Goal: Task Accomplishment & Management: Complete application form

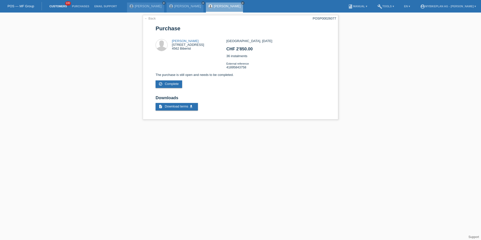
click at [61, 6] on link "Customers" at bounding box center [58, 6] width 23 height 3
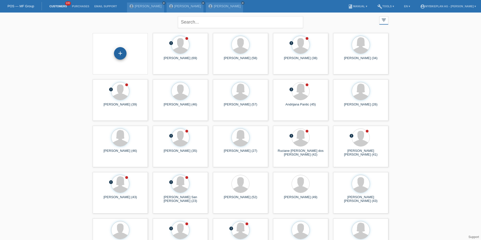
click at [118, 57] on div "+" at bounding box center [120, 53] width 13 height 13
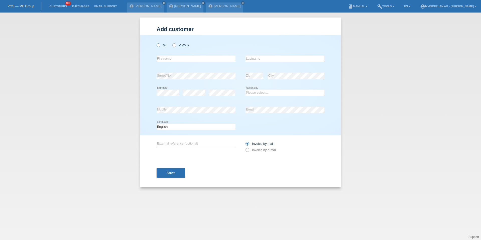
click at [162, 46] on label "Mr" at bounding box center [162, 45] width 10 height 4
click at [160, 46] on input "Mr" at bounding box center [158, 44] width 3 height 3
radio input "true"
click at [183, 46] on label "Ms/Mrs" at bounding box center [180, 45] width 17 height 4
click at [176, 46] on input "Ms/Mrs" at bounding box center [173, 44] width 3 height 3
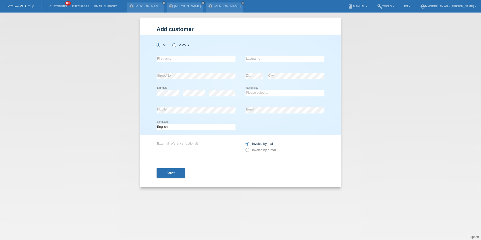
radio input "true"
click at [183, 56] on input "text" at bounding box center [196, 59] width 79 height 6
type input "Janine Rebekka"
type input "Sutter"
select select "CH"
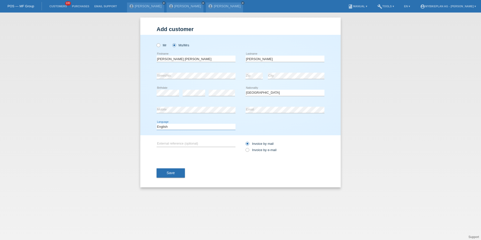
click at [171, 128] on select "Deutsch Français Italiano English" at bounding box center [196, 127] width 79 height 6
select select "de"
click at [253, 150] on label "Invoice by e-mail" at bounding box center [261, 150] width 31 height 4
click at [249, 150] on input "Invoice by e-mail" at bounding box center [247, 151] width 3 height 6
radio input "true"
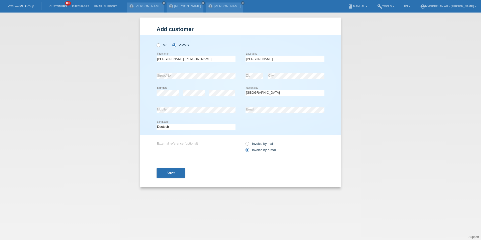
click at [159, 179] on div "Save" at bounding box center [241, 173] width 168 height 29
click at [164, 175] on button "Save" at bounding box center [171, 173] width 28 height 10
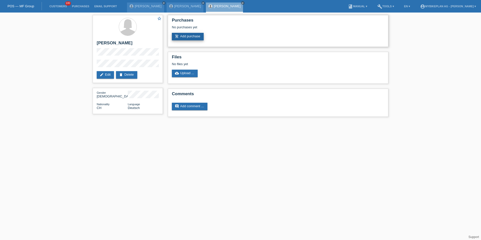
click at [191, 37] on link "add_shopping_cart Add purchase" at bounding box center [188, 37] width 32 height 8
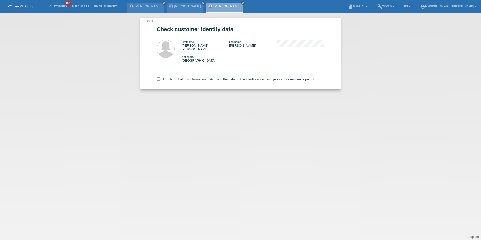
click at [181, 77] on div "I confirm, that this information match with the data on the identification card…" at bounding box center [241, 78] width 168 height 22
click at [182, 77] on label "I confirm, that this information match with the data on the identification card…" at bounding box center [236, 79] width 159 height 4
click at [160, 77] on input "I confirm, that this information match with the data on the identification card…" at bounding box center [158, 78] width 3 height 3
checkbox input "true"
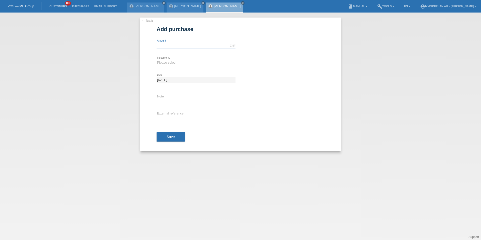
click at [187, 46] on input "text" at bounding box center [196, 46] width 79 height 6
type input "4490.00"
click at [166, 65] on select "Please select 6 instalments 12 instalments 18 instalments 24 instalments 36 ins…" at bounding box center [196, 63] width 79 height 6
select select "488"
click at [171, 114] on input "text" at bounding box center [196, 114] width 79 height 6
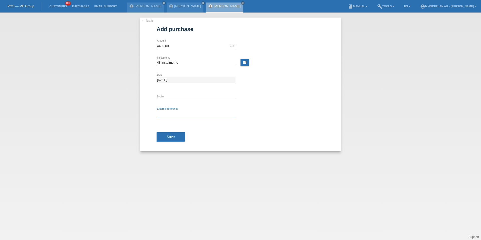
paste input "41965161009"
type input "41965161009"
click at [172, 134] on button "Save" at bounding box center [171, 137] width 28 height 10
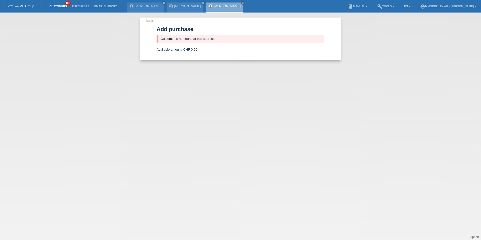
click at [56, 6] on link "Customers" at bounding box center [58, 6] width 23 height 3
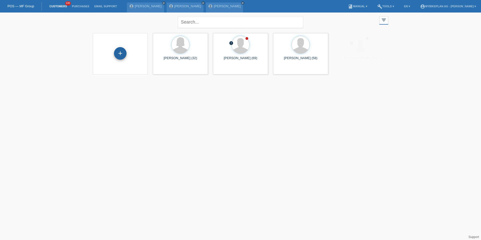
click at [120, 56] on div "+" at bounding box center [120, 53] width 13 height 13
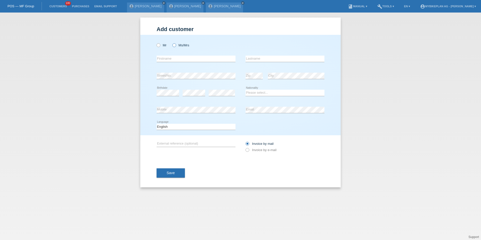
click at [180, 46] on label "Ms/Mrs" at bounding box center [180, 45] width 17 height 4
click at [176, 46] on input "Ms/Mrs" at bounding box center [173, 44] width 3 height 3
radio input "true"
click at [165, 60] on input "text" at bounding box center [196, 59] width 79 height 6
type input "Dunja"
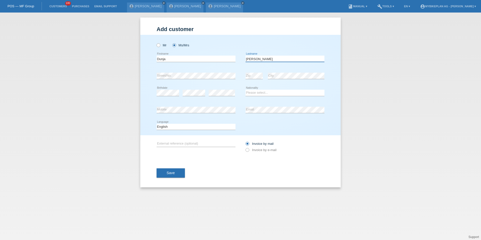
type input "Baumann"
click at [55, 6] on link "Customers" at bounding box center [58, 6] width 23 height 3
